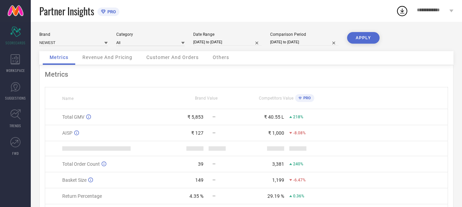
scroll to position [24, 0]
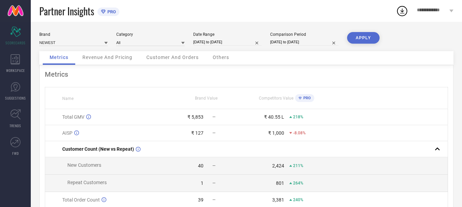
click at [442, 6] on div "**********" at bounding box center [435, 11] width 54 height 22
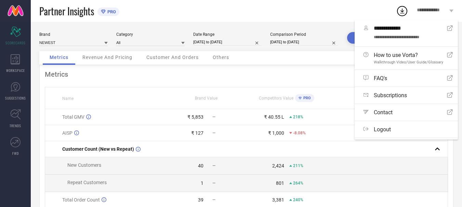
click at [441, 9] on span "**********" at bounding box center [431, 11] width 31 height 7
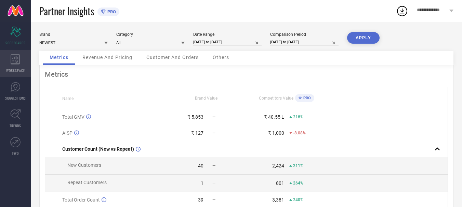
click at [15, 70] on span "WORKSPACE" at bounding box center [15, 70] width 19 height 5
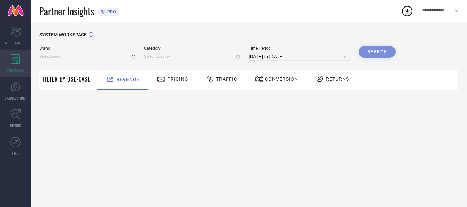
type input "NEWEST"
type input "All"
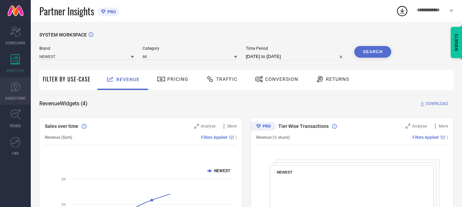
click at [15, 91] on icon at bounding box center [16, 87] width 10 height 10
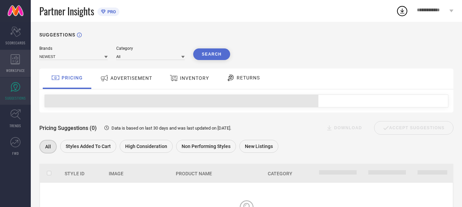
click at [16, 72] on span "WORKSPACE" at bounding box center [15, 70] width 19 height 5
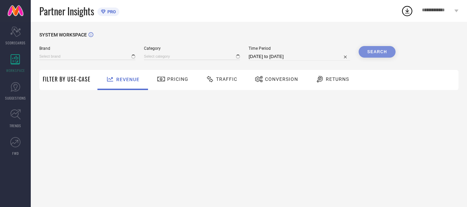
type input "NEWEST"
type input "All"
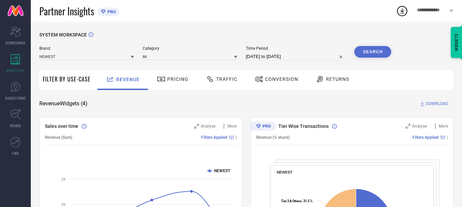
click at [266, 76] on div "Conversion" at bounding box center [276, 79] width 47 height 12
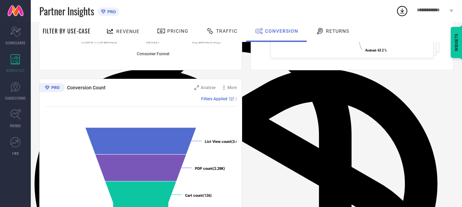
scroll to position [272, 0]
